Goal: Task Accomplishment & Management: Use online tool/utility

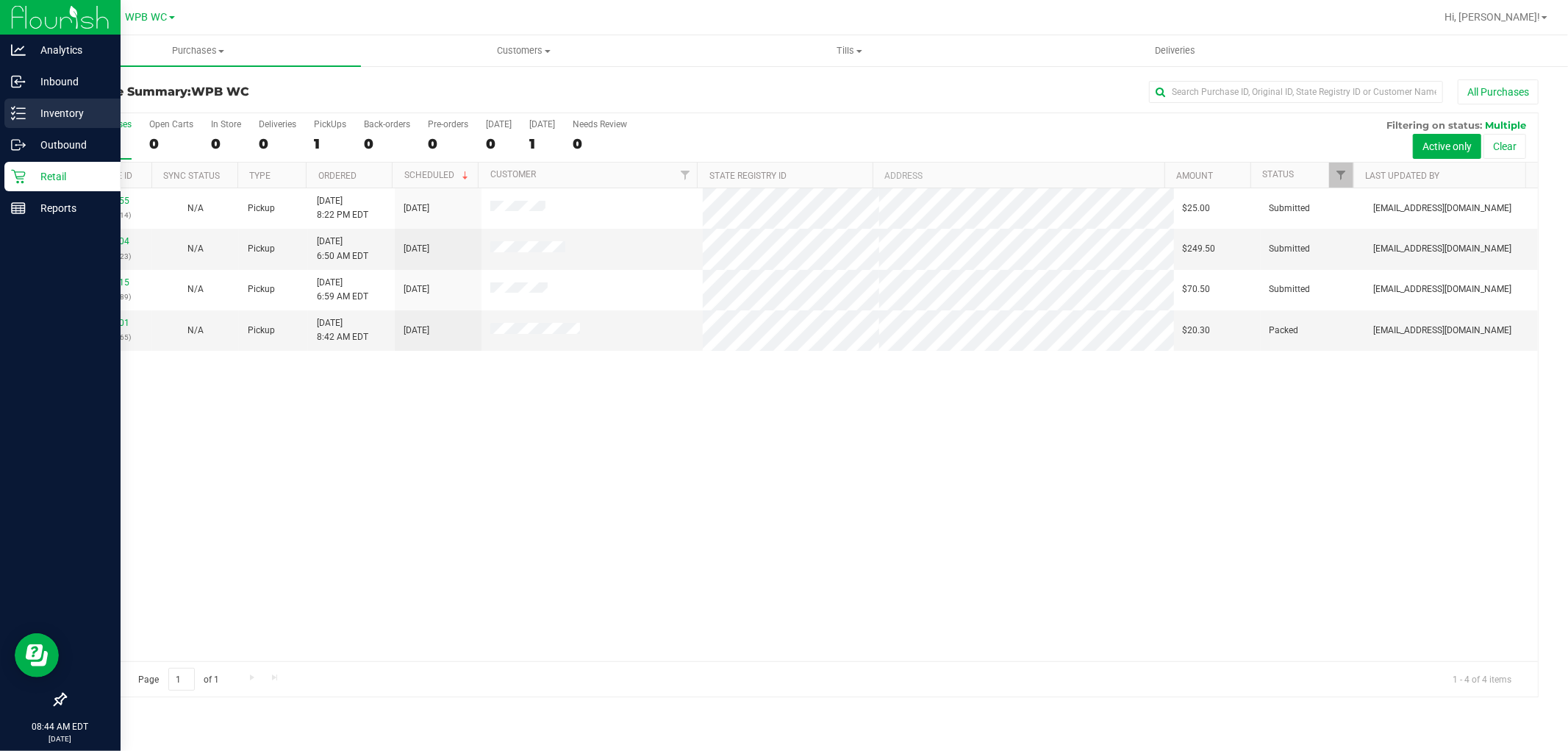
click at [63, 114] on p "Inventory" at bounding box center [70, 113] width 89 height 18
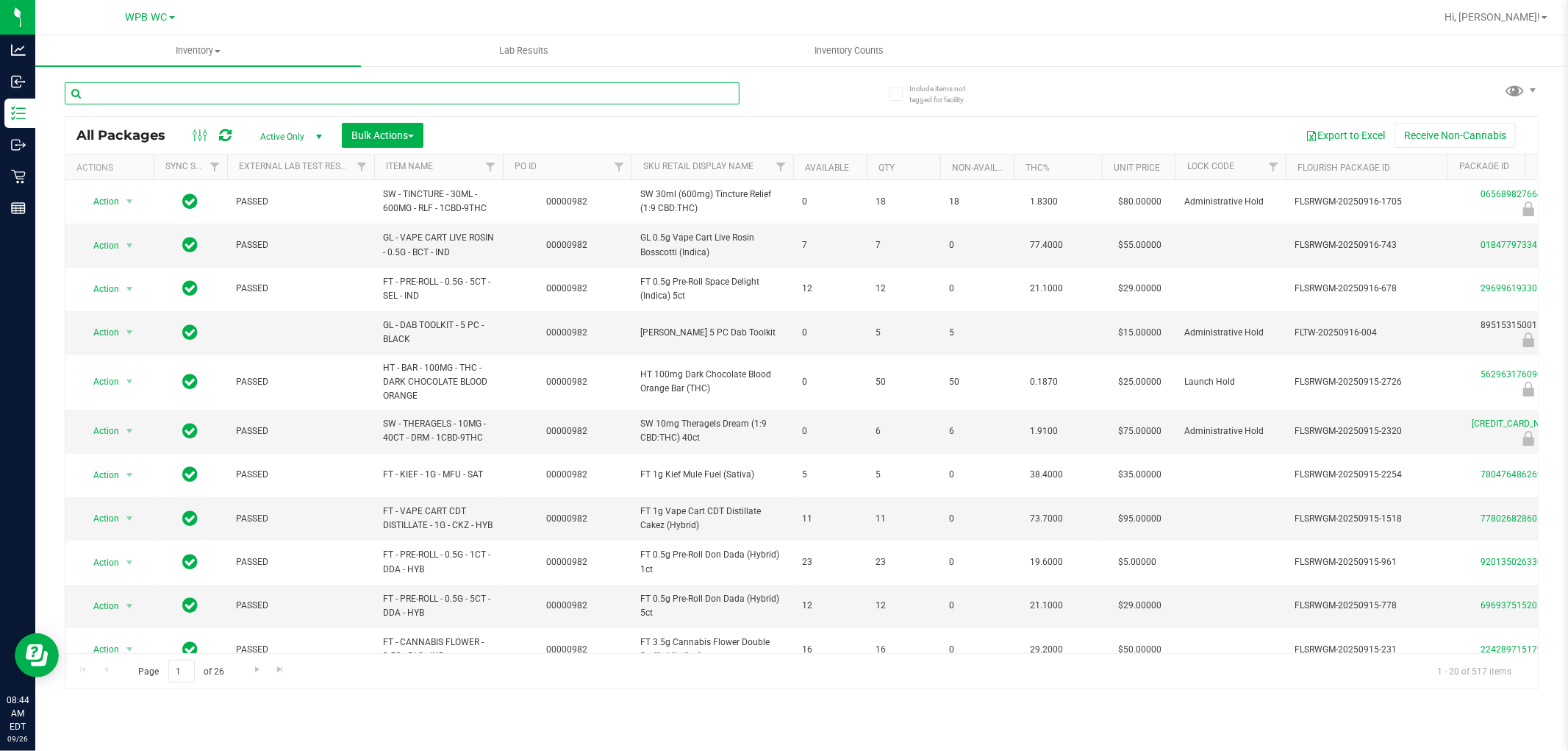
click at [209, 97] on input "text" at bounding box center [402, 94] width 675 height 22
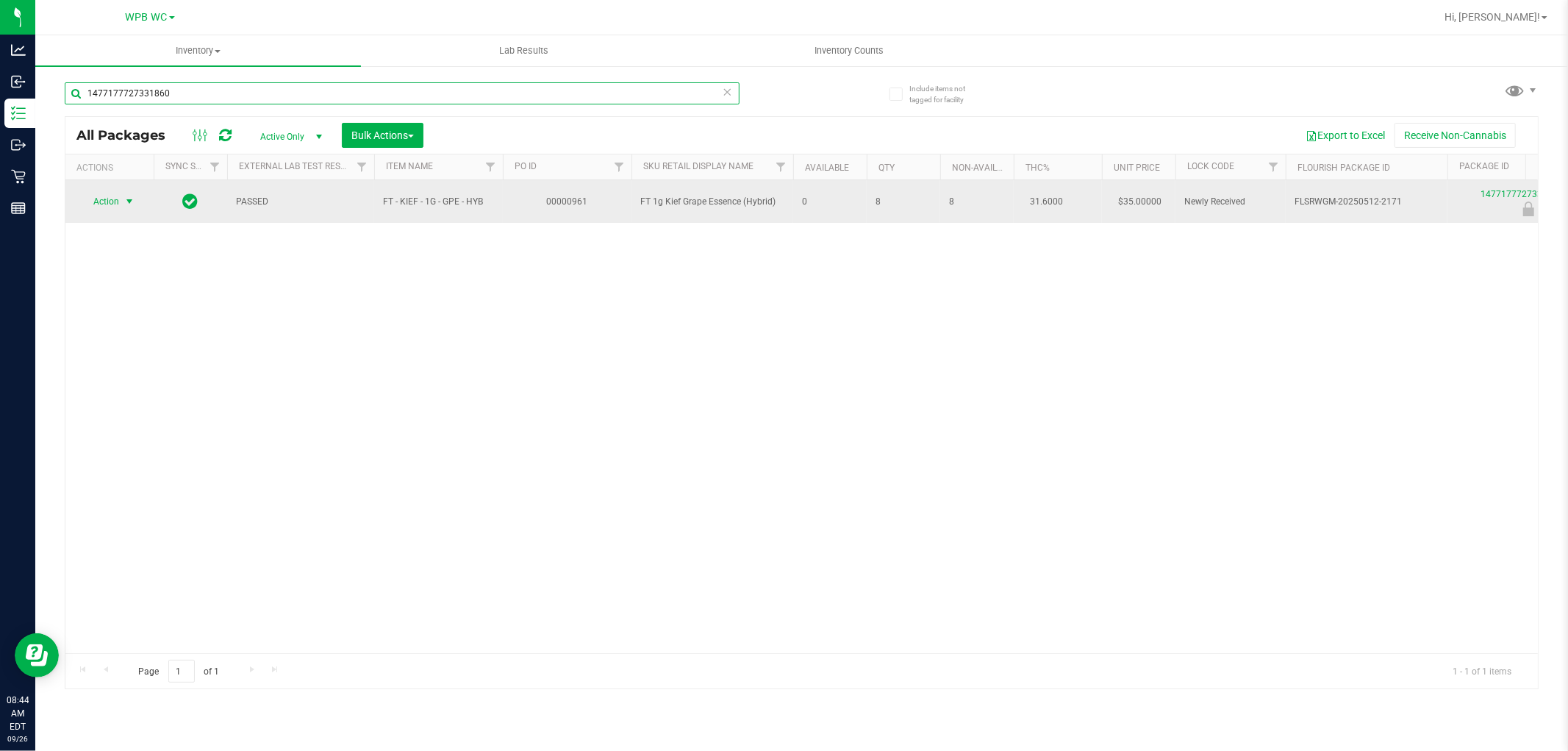
type input "1477177727331860"
click at [129, 200] on span "select" at bounding box center [130, 201] width 12 height 12
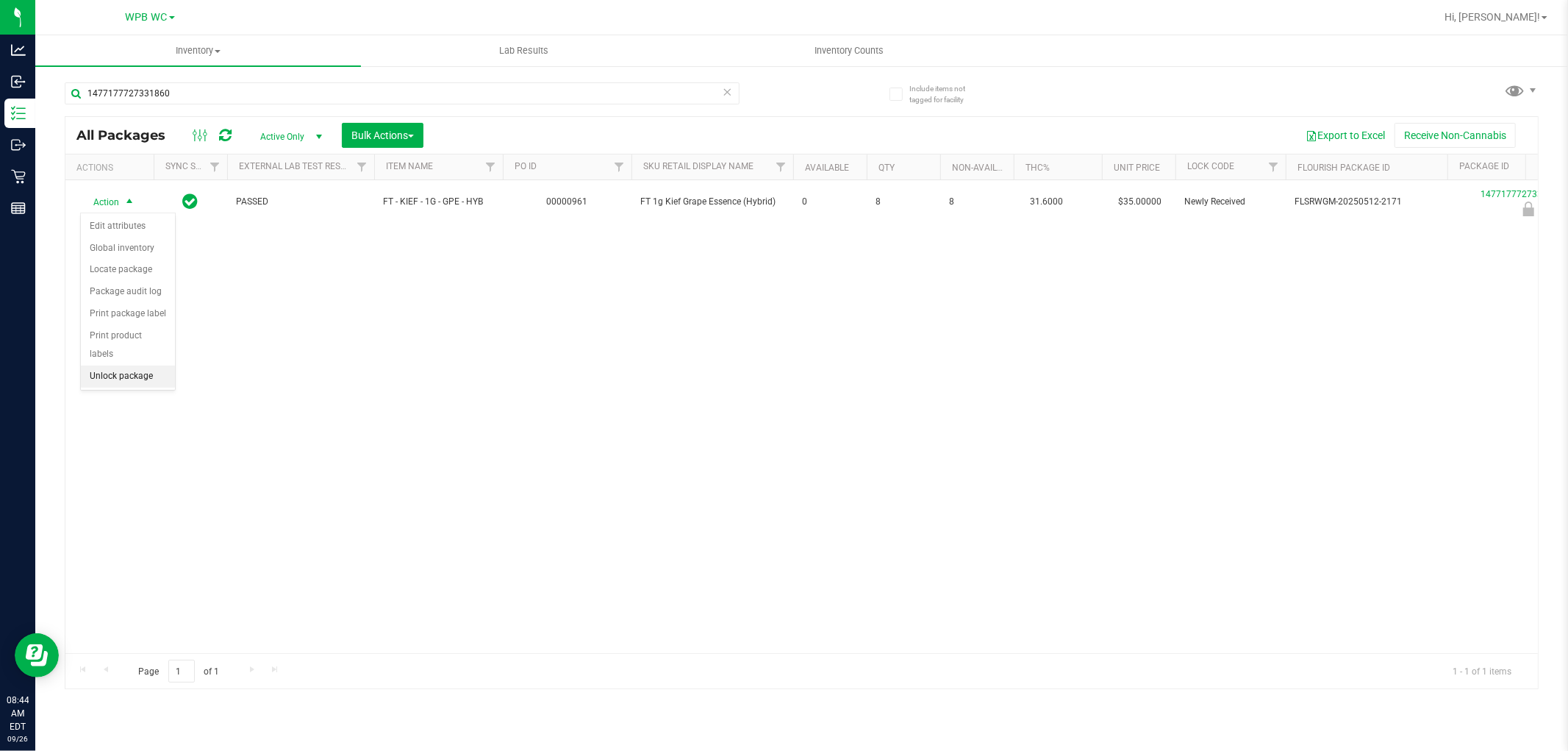
click at [156, 382] on li "Unlock package" at bounding box center [127, 377] width 94 height 22
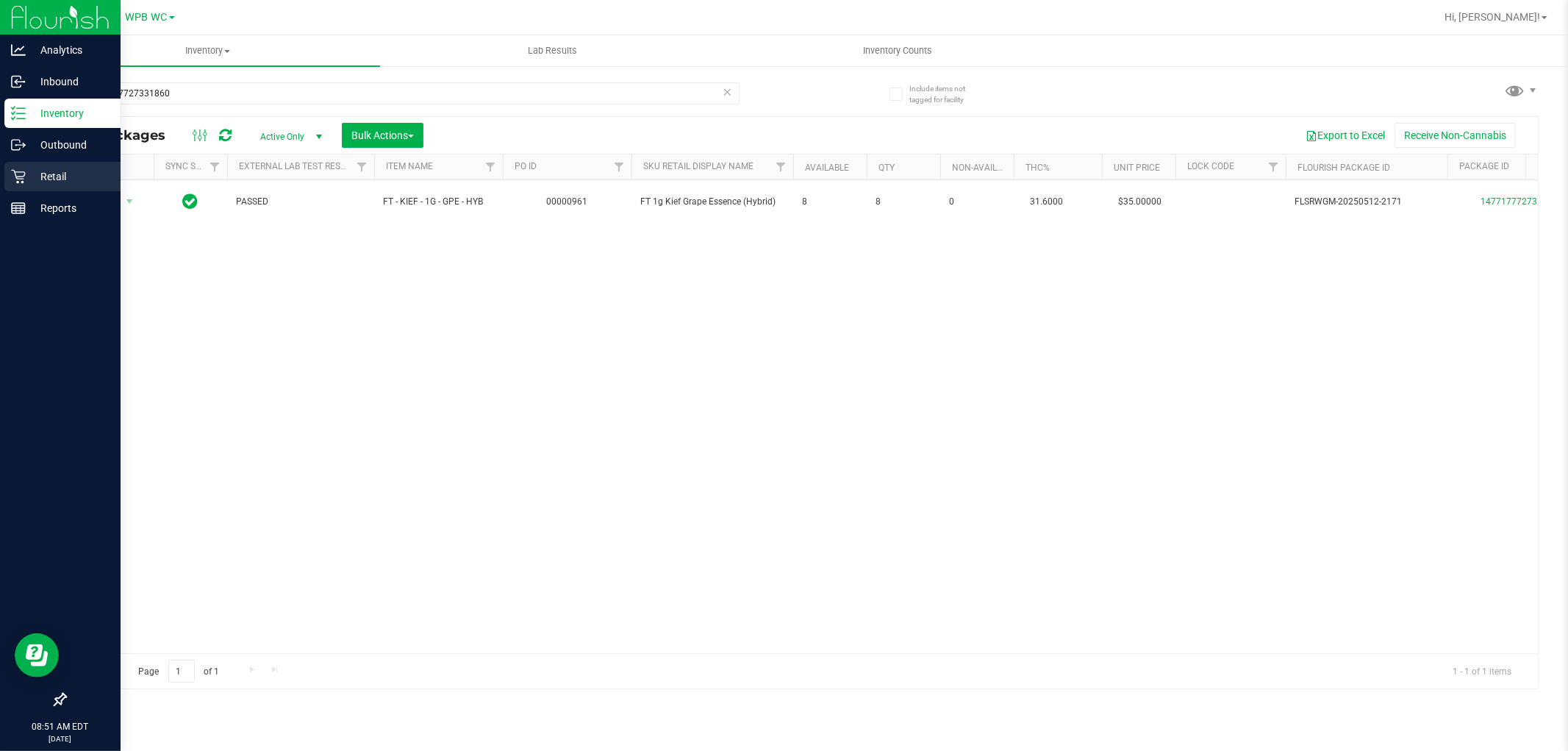
click at [23, 175] on icon at bounding box center [18, 176] width 15 height 15
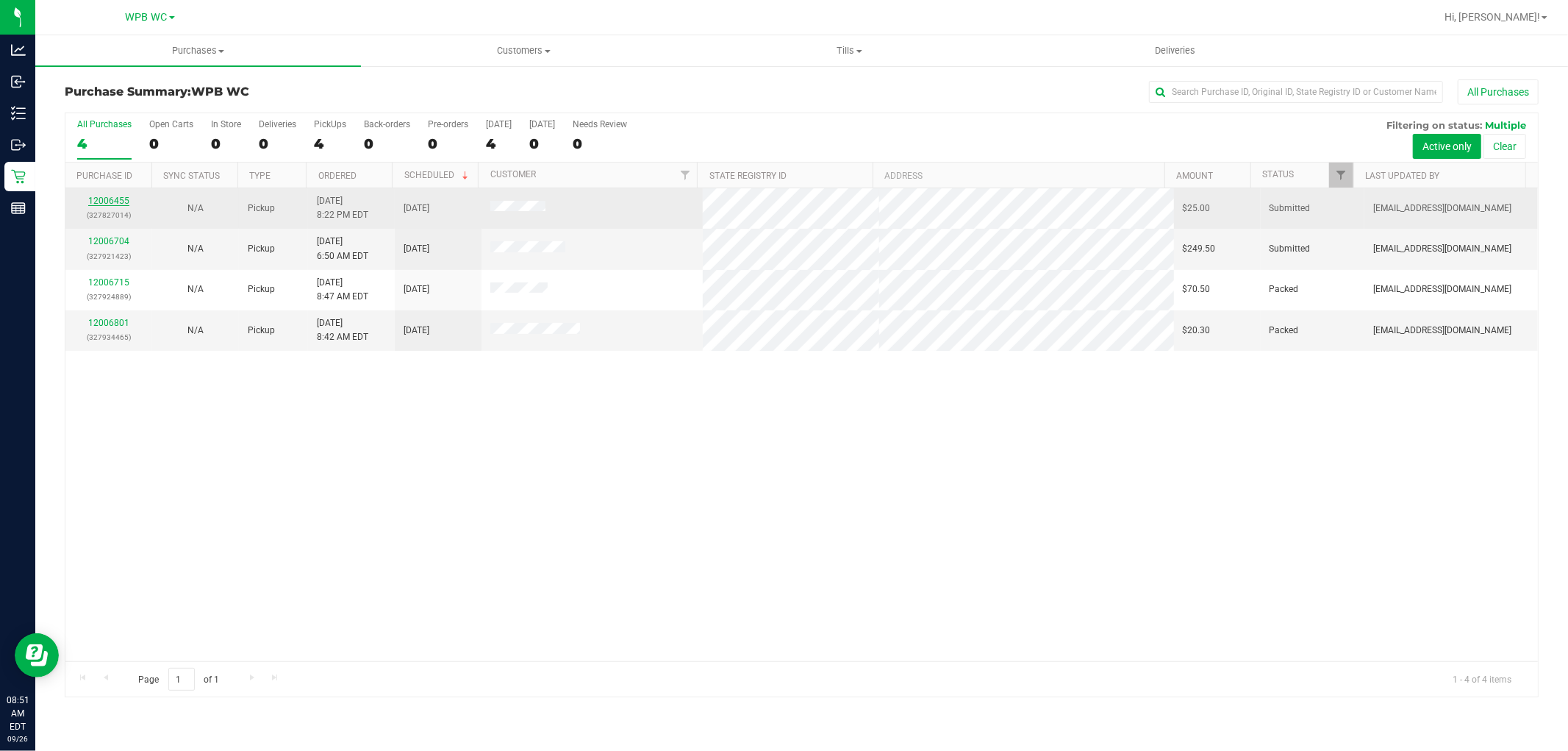
click at [100, 200] on link "12006455" at bounding box center [109, 200] width 41 height 10
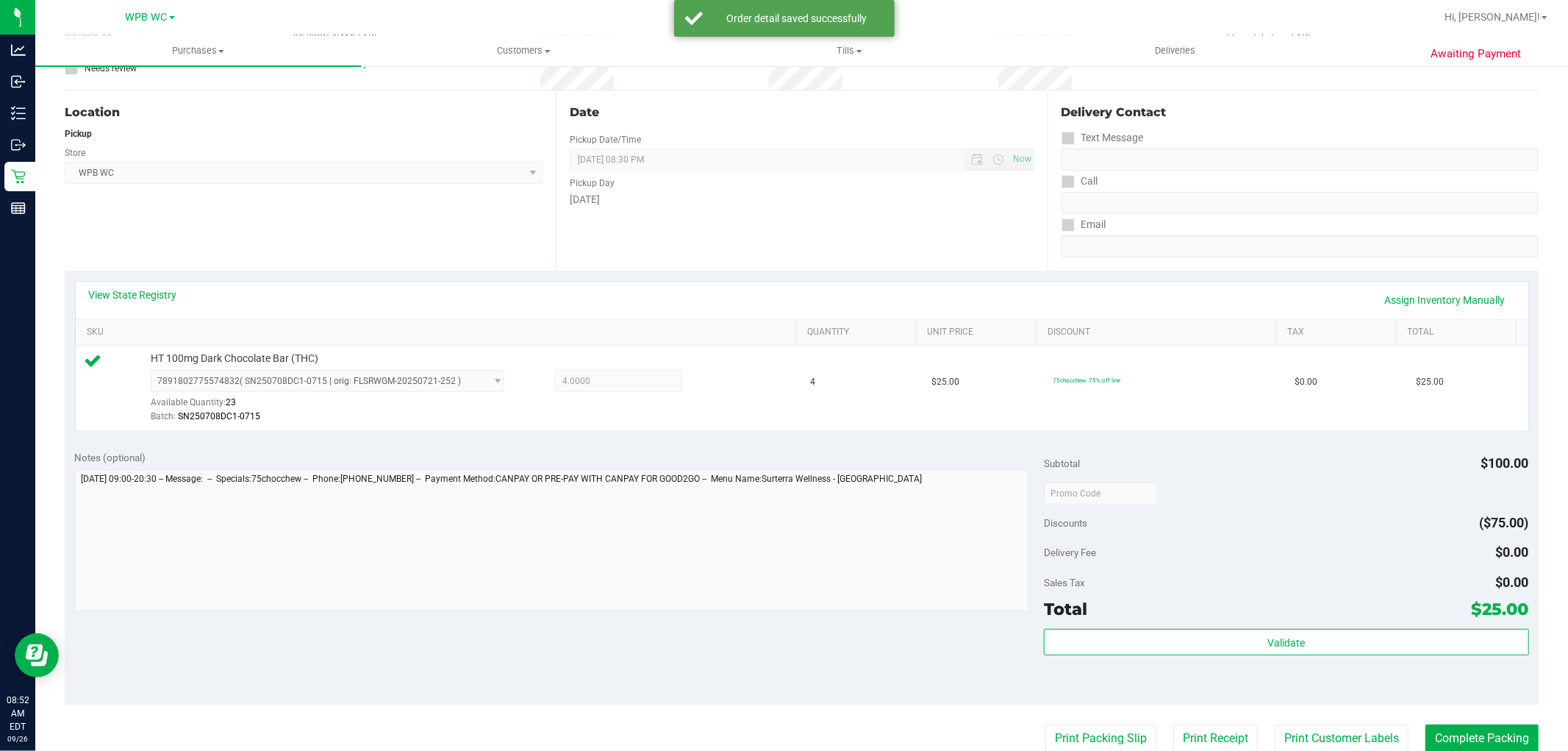
scroll to position [163, 0]
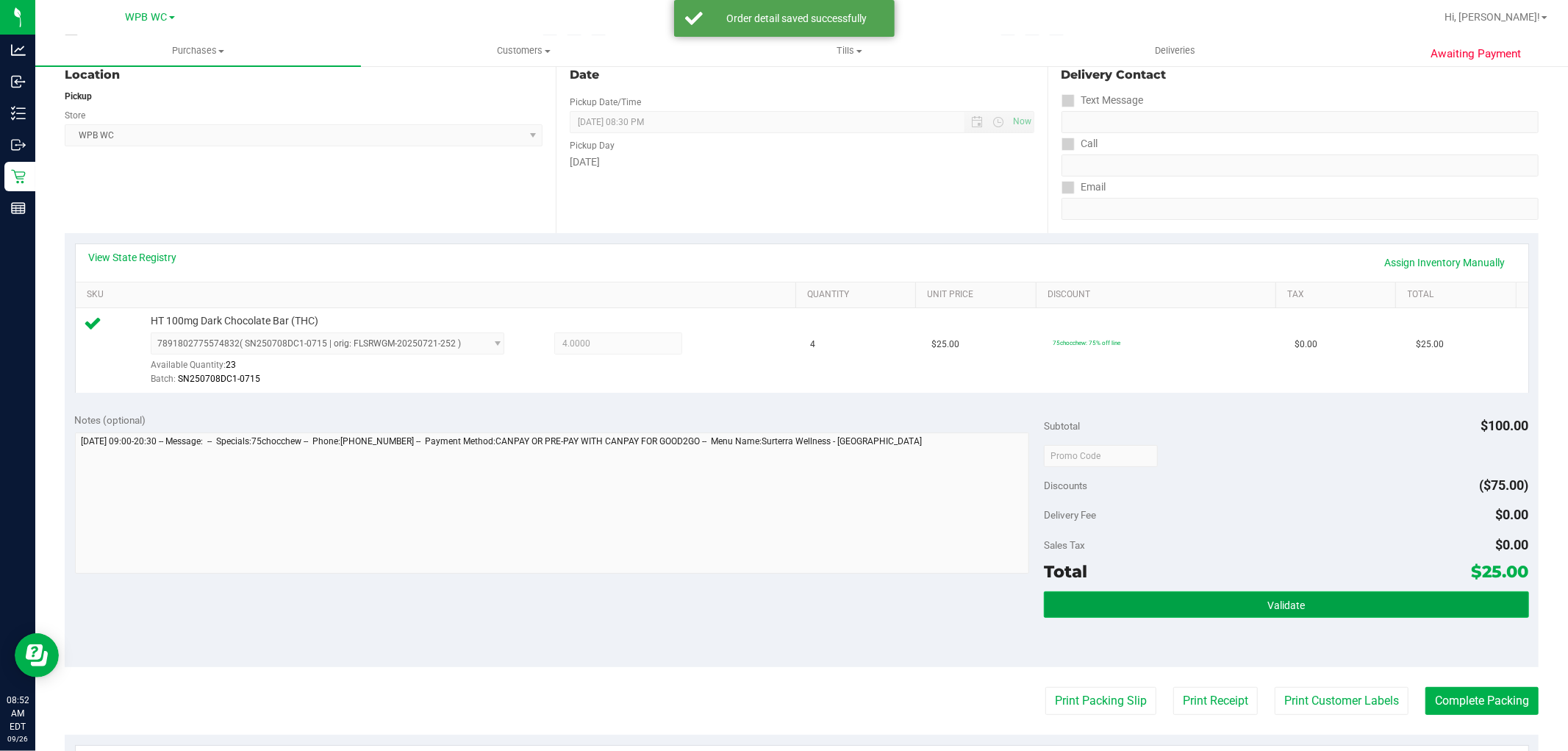
click at [1236, 591] on button "Validate" at bounding box center [1286, 604] width 484 height 27
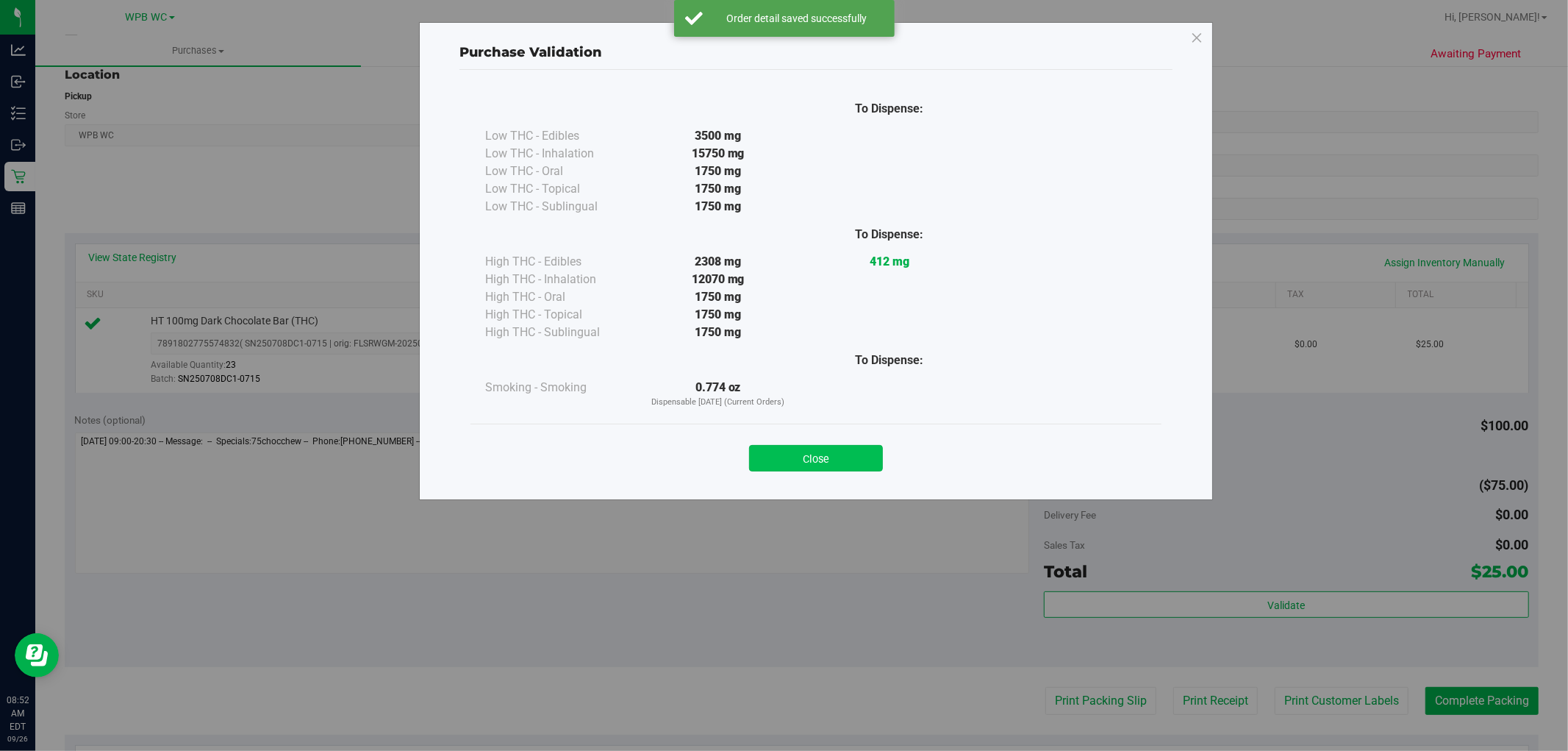
click at [847, 467] on button "Close" at bounding box center [816, 458] width 134 height 27
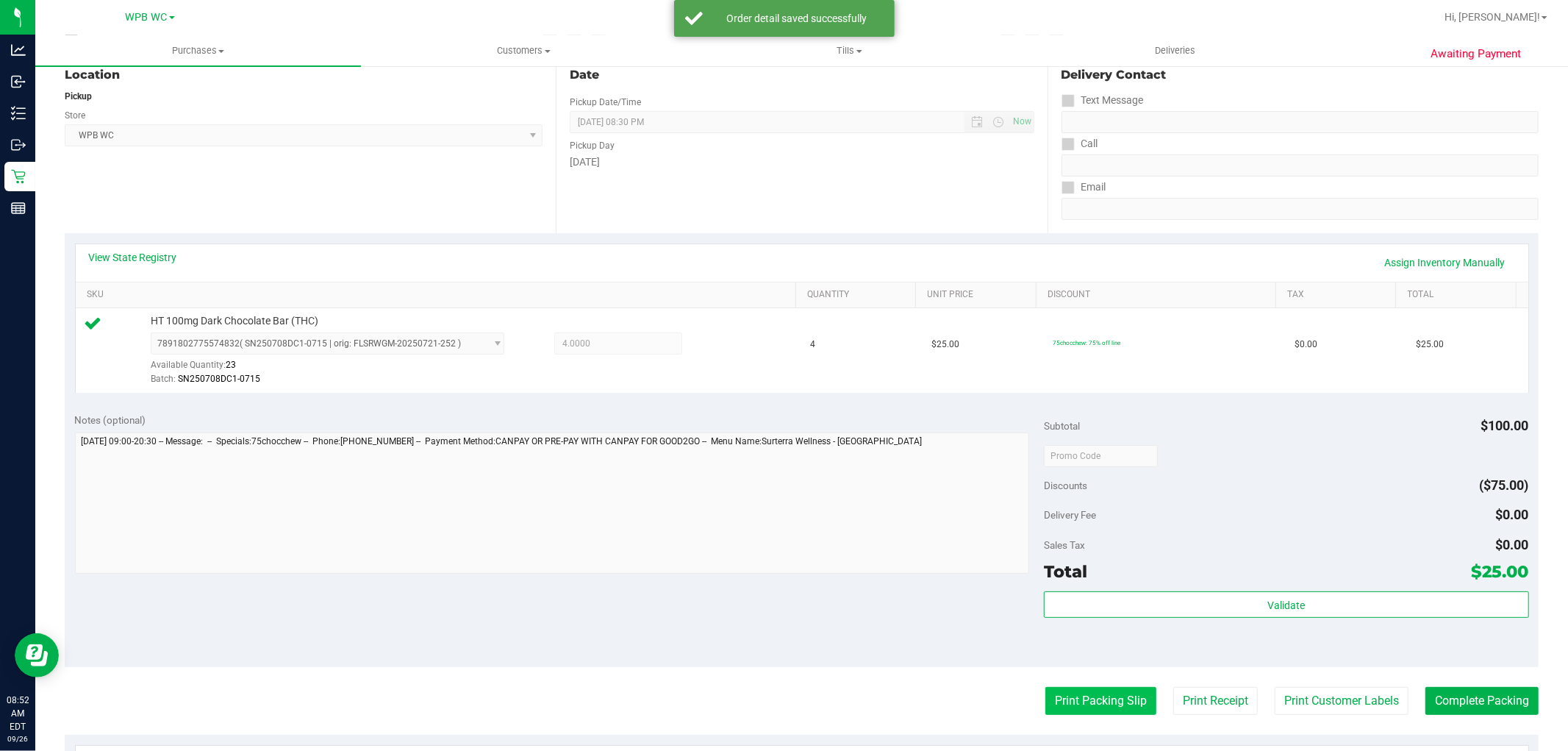
click at [1098, 700] on button "Print Packing Slip" at bounding box center [1100, 700] width 111 height 28
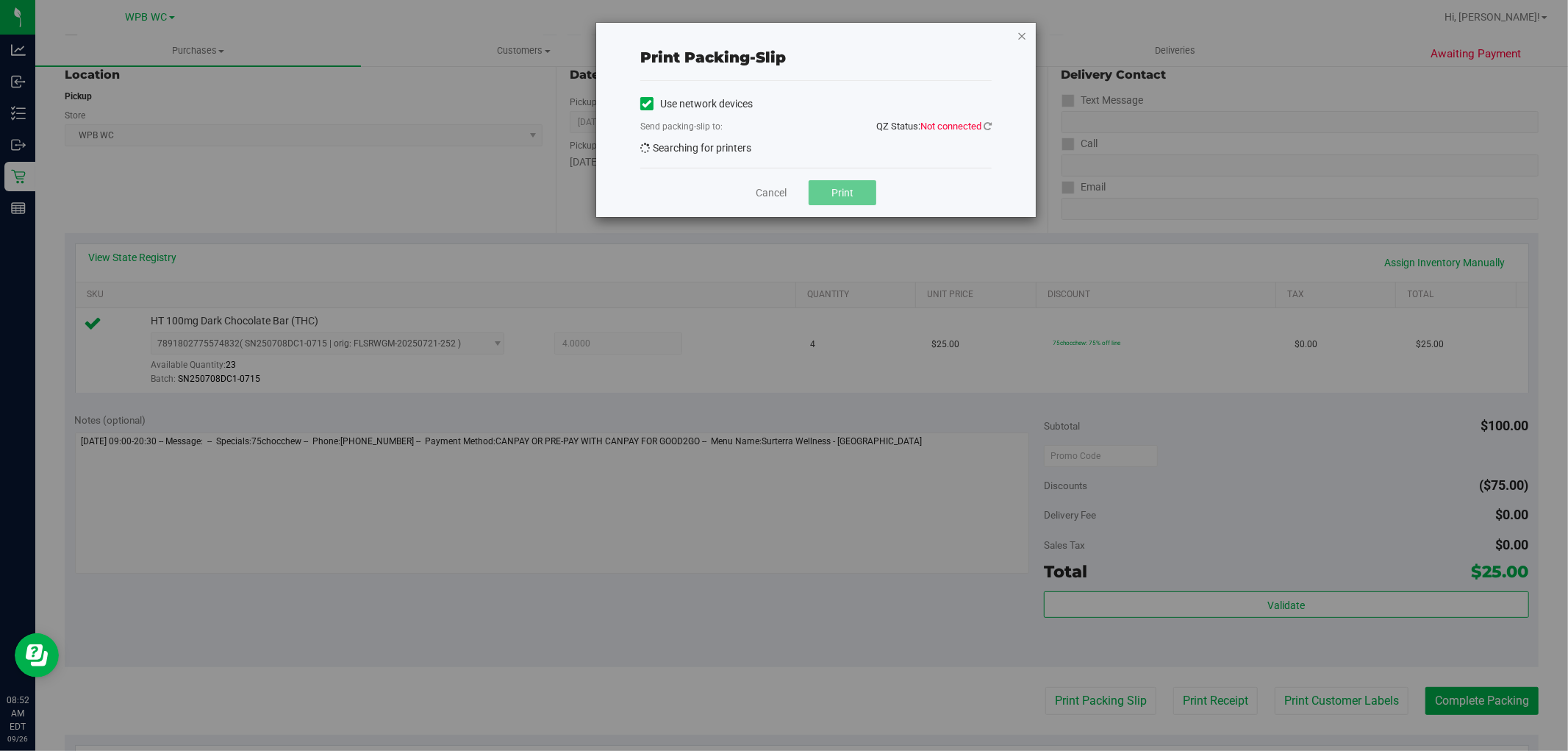
click at [1019, 33] on icon "button" at bounding box center [1022, 35] width 10 height 18
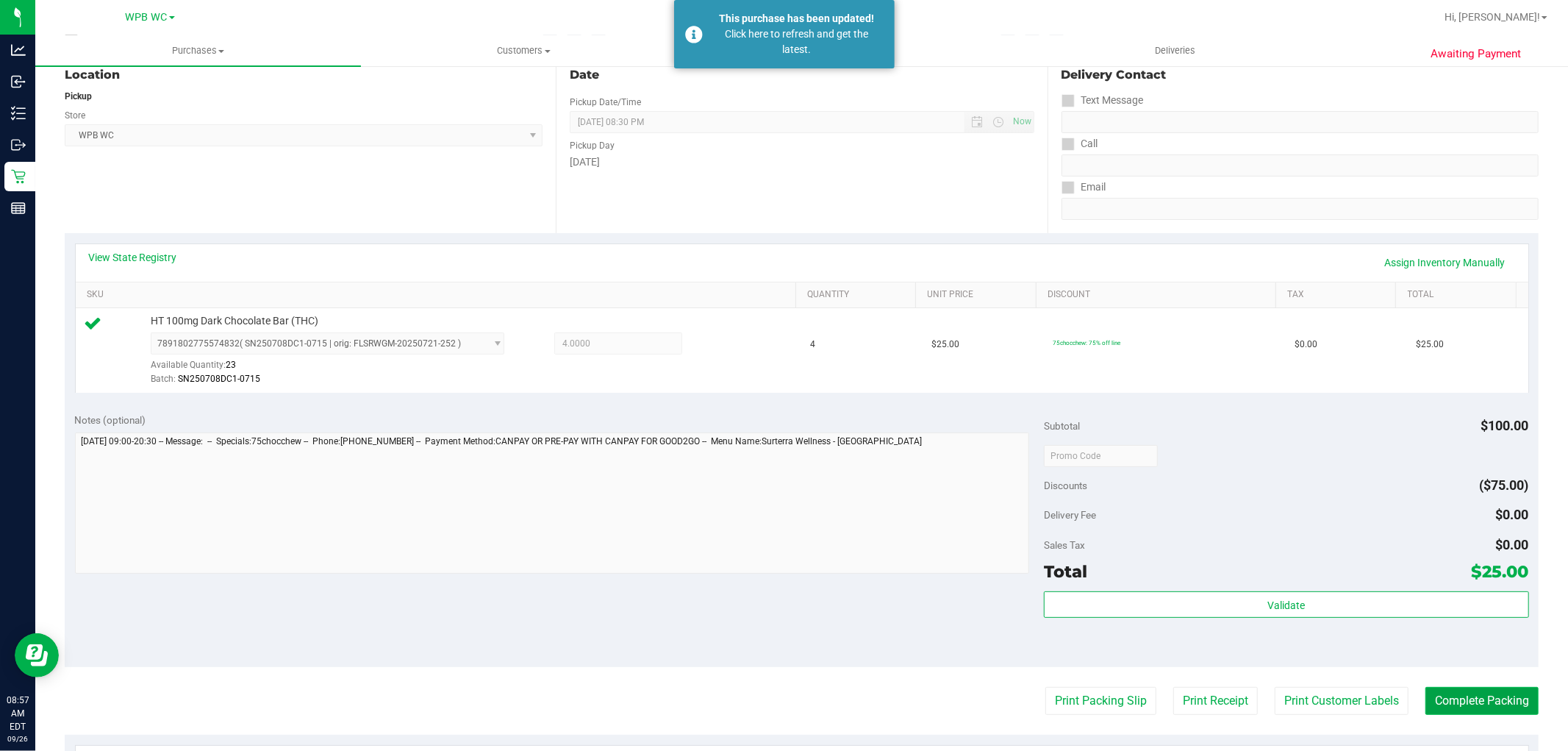
click at [1466, 708] on button "Complete Packing" at bounding box center [1482, 700] width 114 height 28
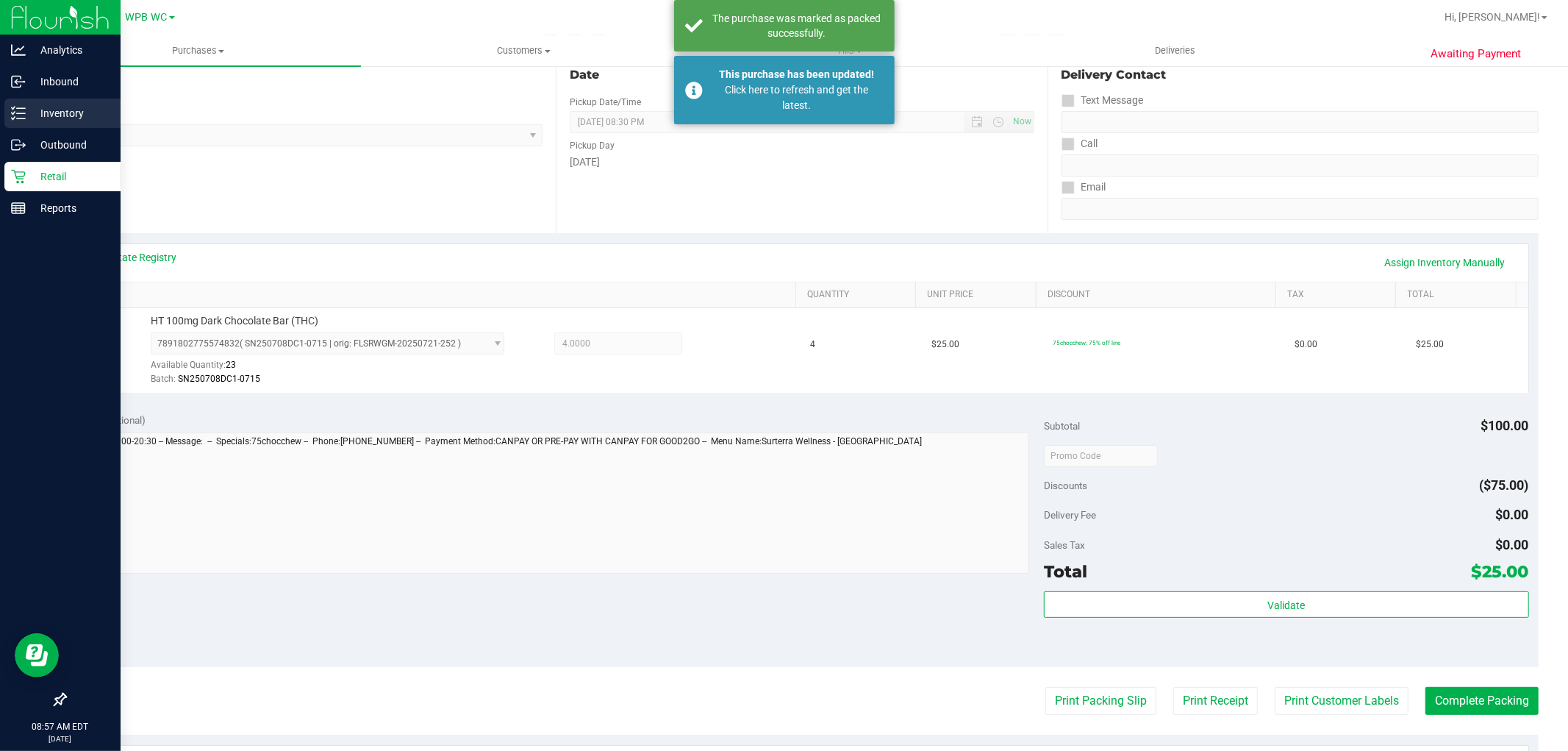
click at [31, 114] on p "Inventory" at bounding box center [70, 113] width 89 height 18
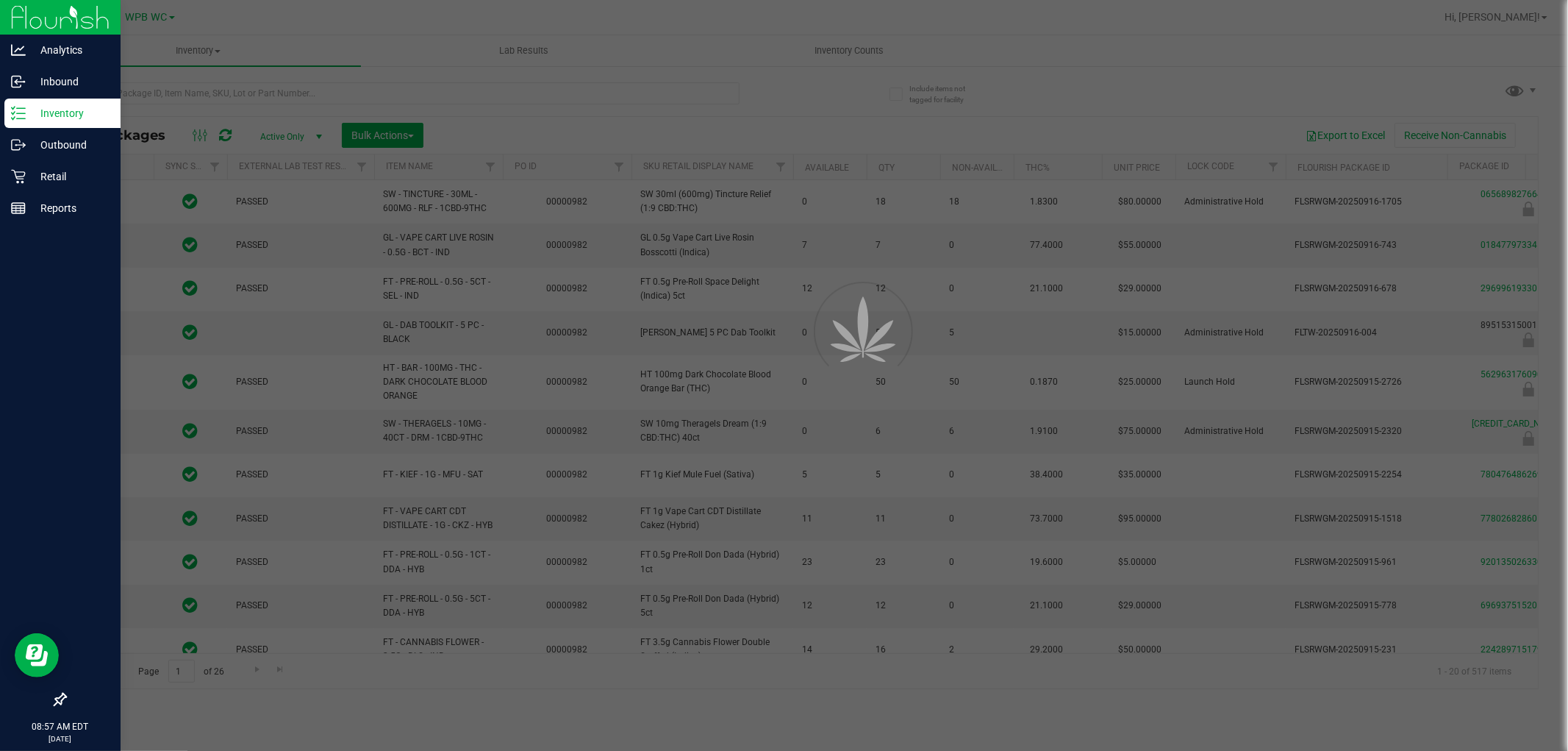
click at [268, 93] on div at bounding box center [784, 375] width 1568 height 751
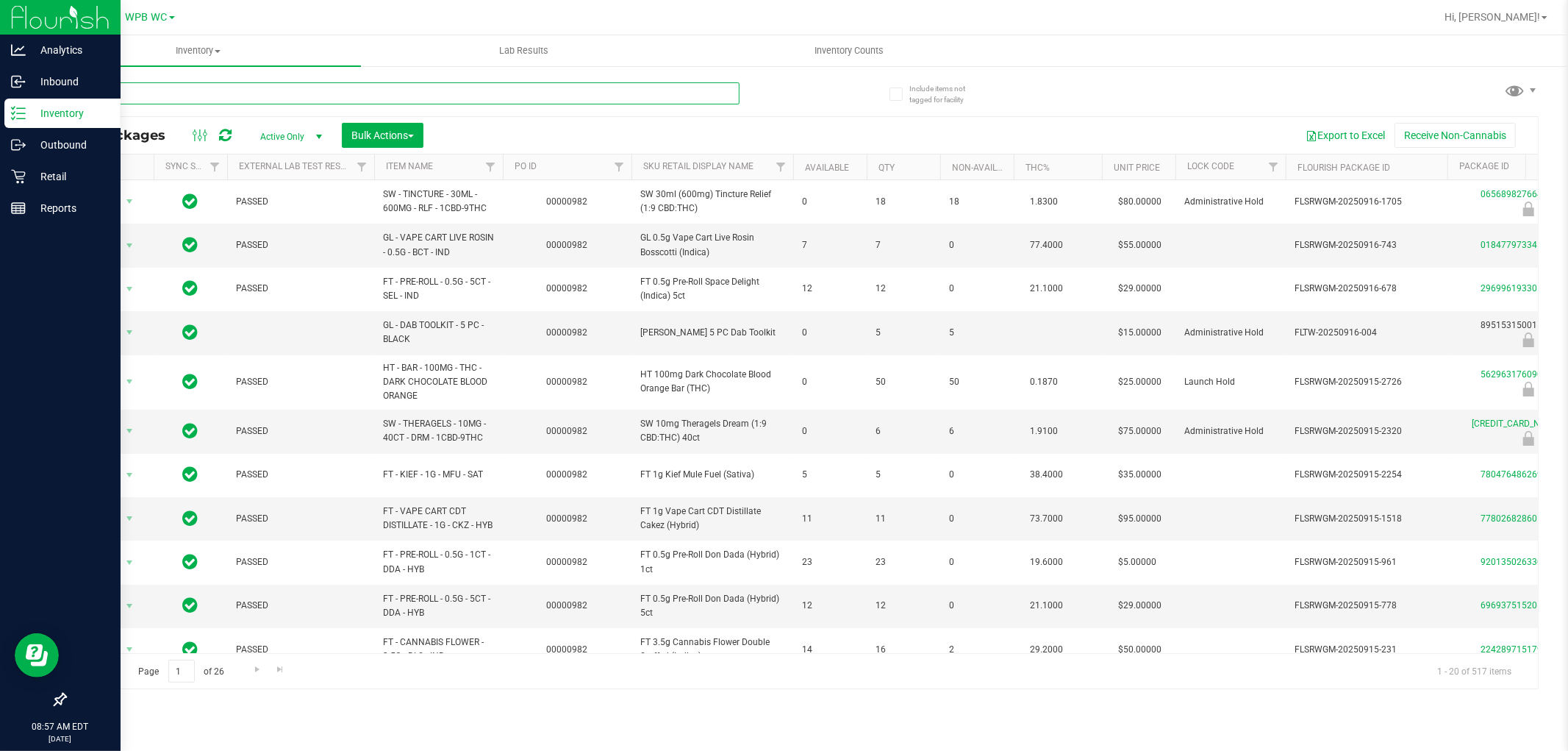
click at [268, 93] on input "text" at bounding box center [402, 94] width 675 height 22
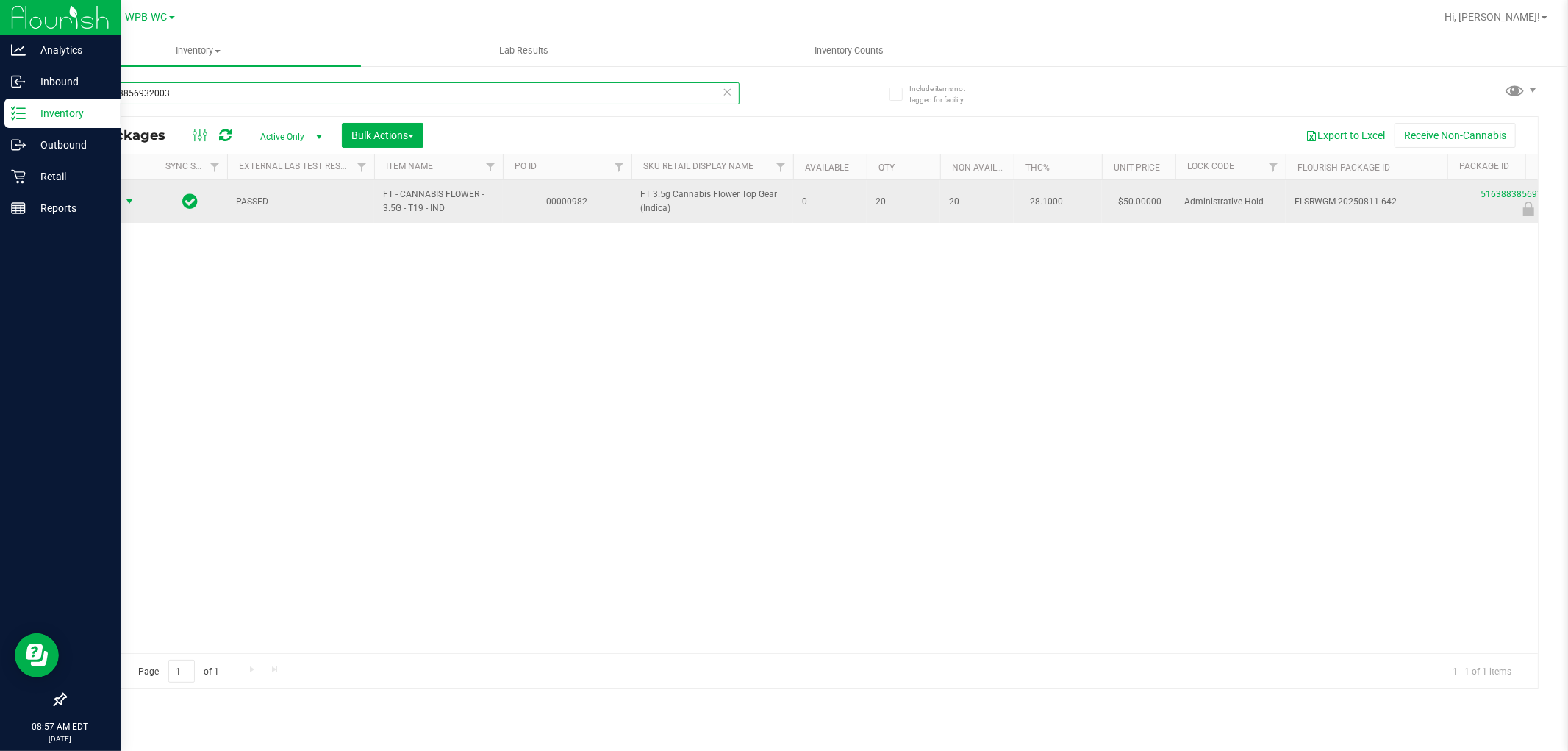
type input "5163883856932003"
click at [128, 201] on span "select" at bounding box center [130, 201] width 12 height 12
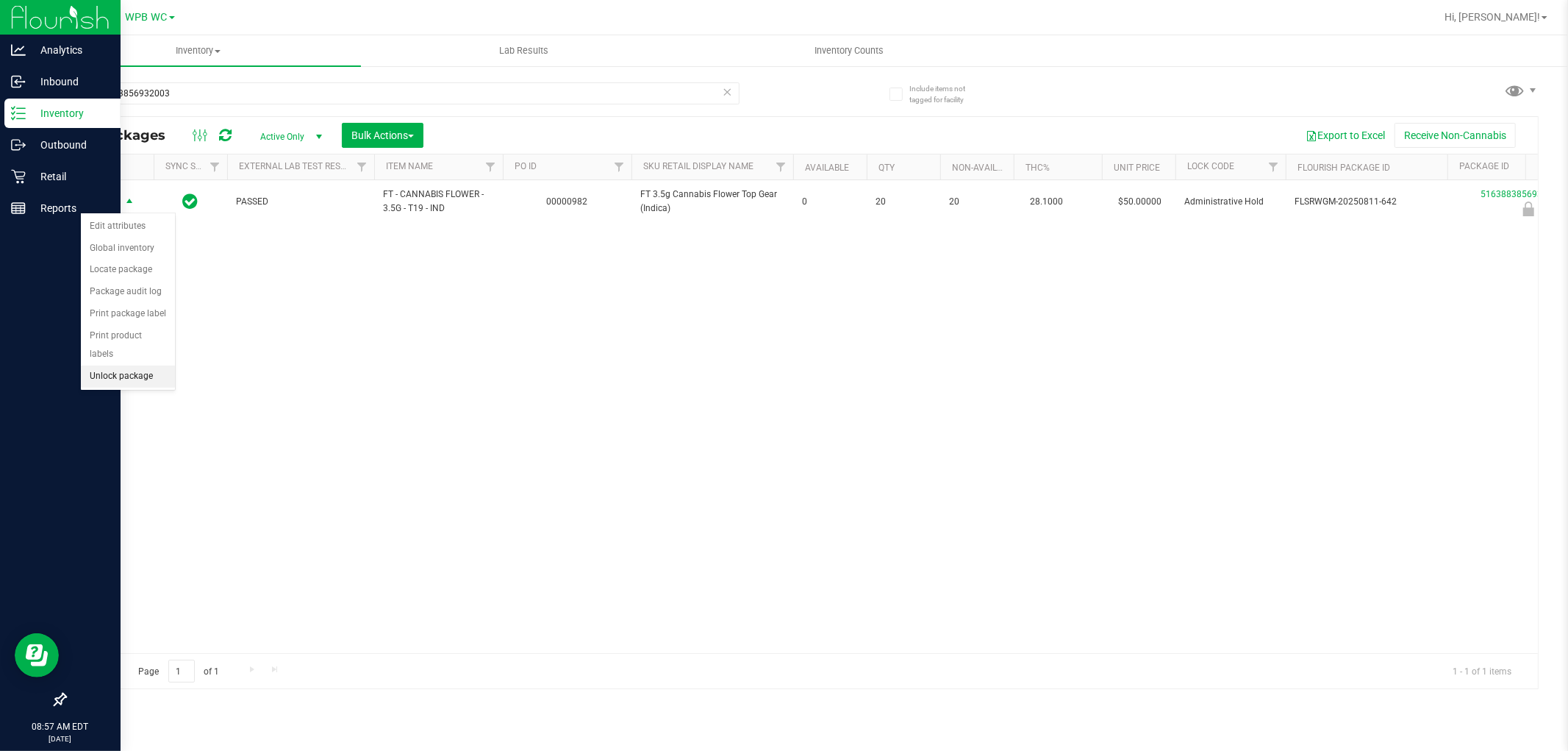
click at [155, 377] on li "Unlock package" at bounding box center [127, 377] width 94 height 22
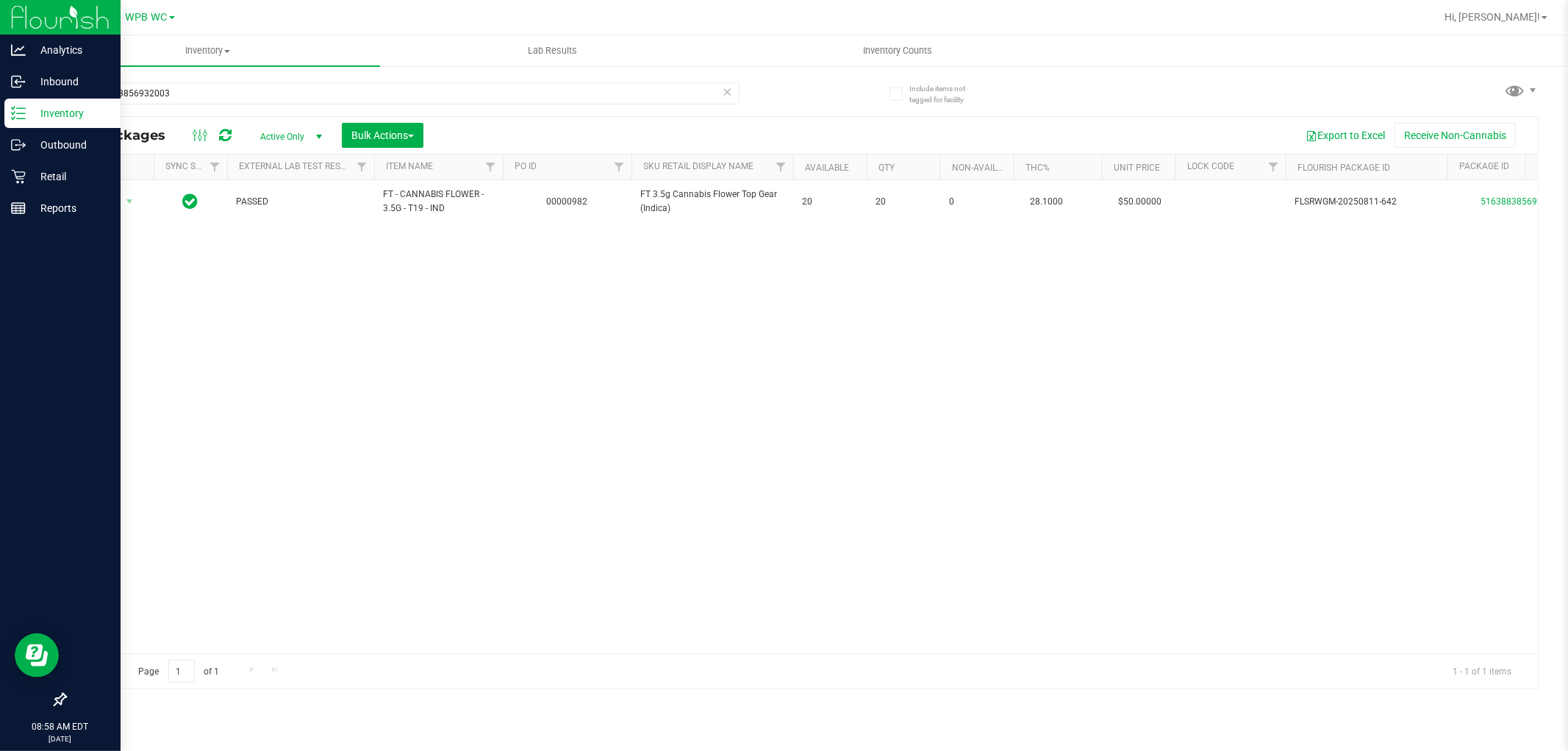
click at [34, 114] on p "Inventory" at bounding box center [70, 113] width 89 height 18
